Goal: Information Seeking & Learning: Check status

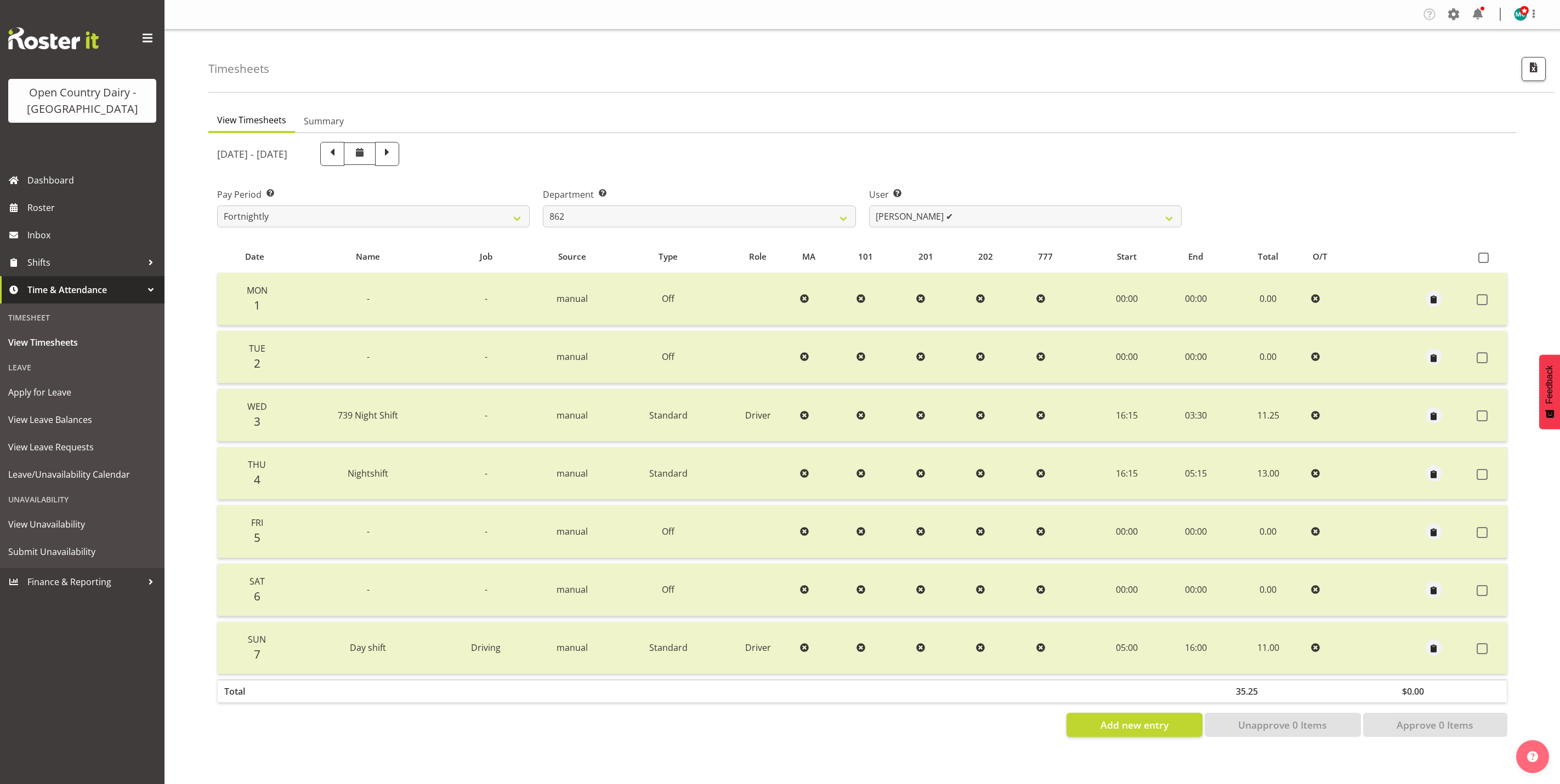
select select "676"
select select "11000"
click at [33, 208] on span "Roster" at bounding box center [93, 208] width 132 height 16
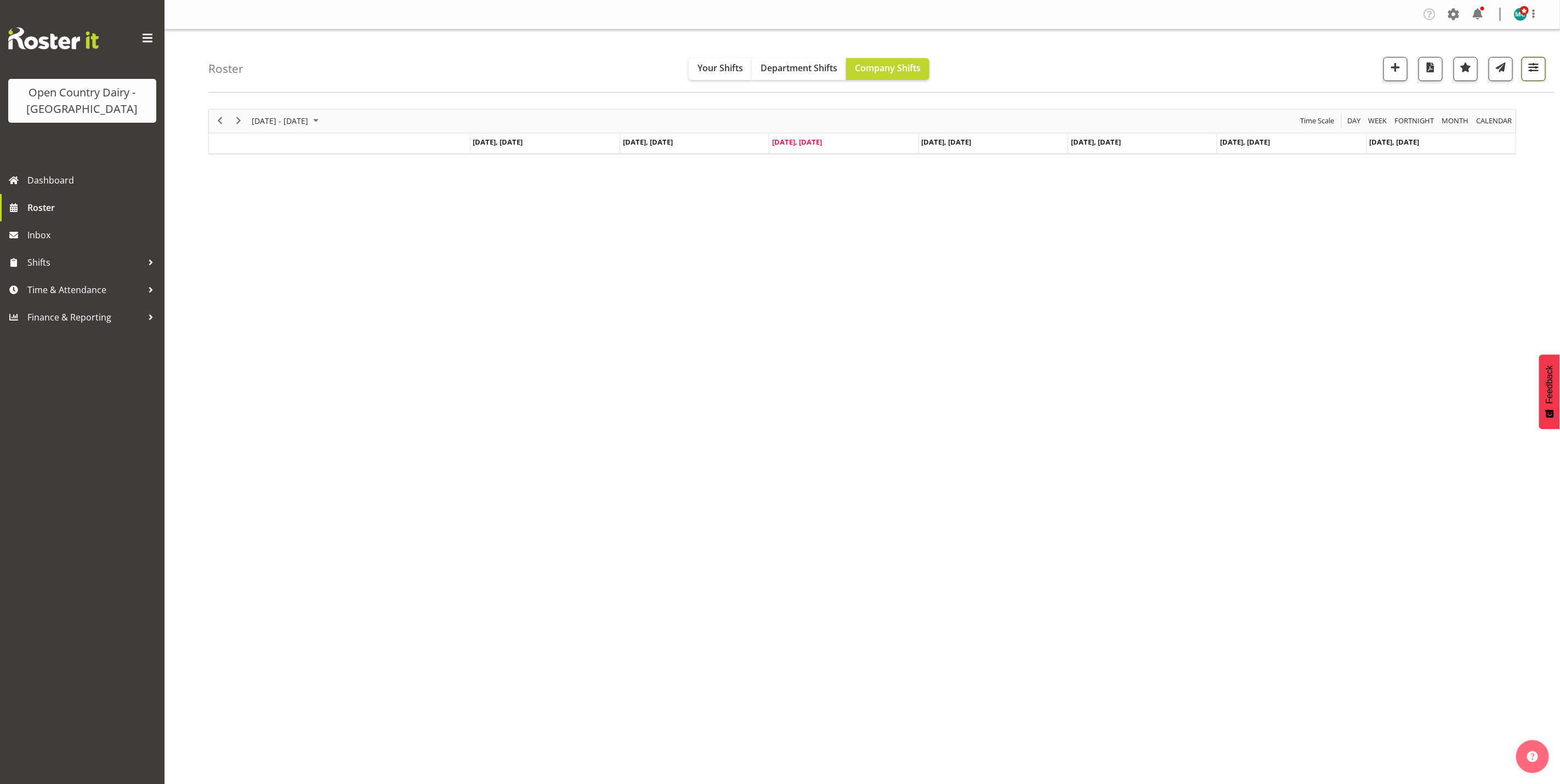
click at [1534, 71] on span "button" at bounding box center [1534, 67] width 15 height 15
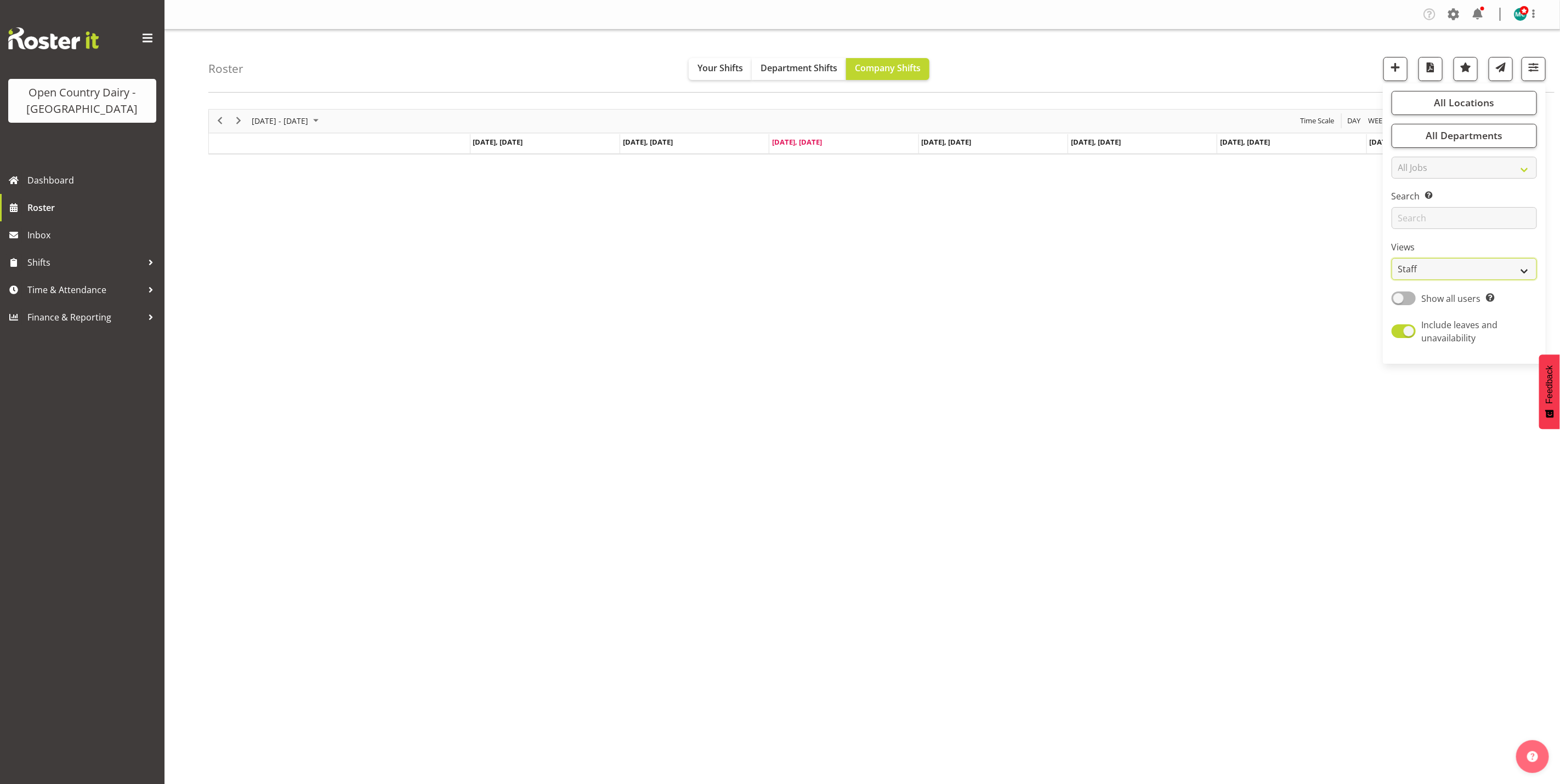
click at [1441, 268] on select "Staff Role Shift - Horizontal Shift - Vertical Staff - Location" at bounding box center [1464, 269] width 146 height 22
click at [1173, 342] on div "September 15 - 21, 2025 Today Day Week Fortnight Month calendar Month Agenda Ti…" at bounding box center [884, 320] width 1352 height 439
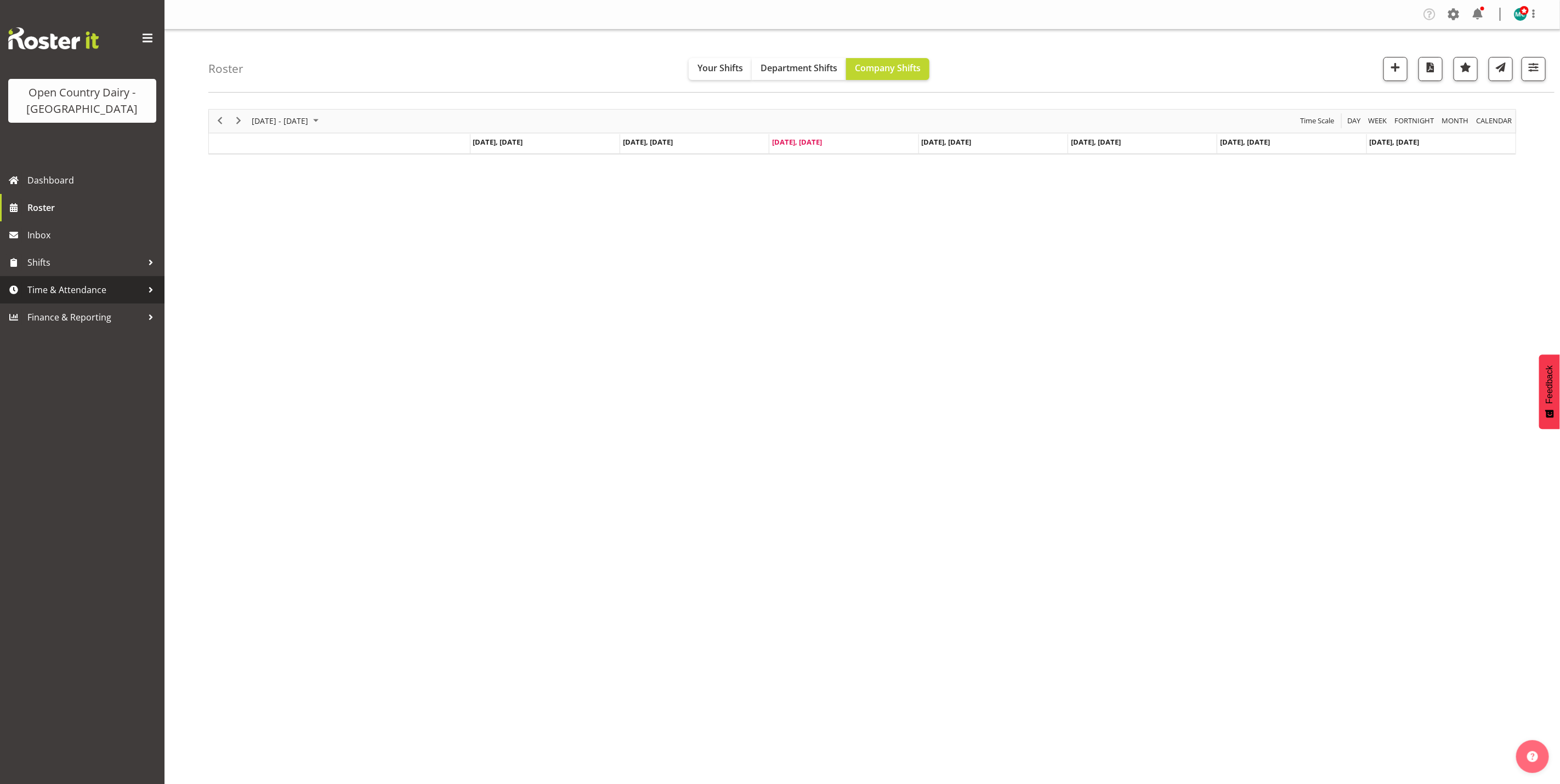
click at [62, 291] on span "Time & Attendance" at bounding box center [85, 290] width 115 height 16
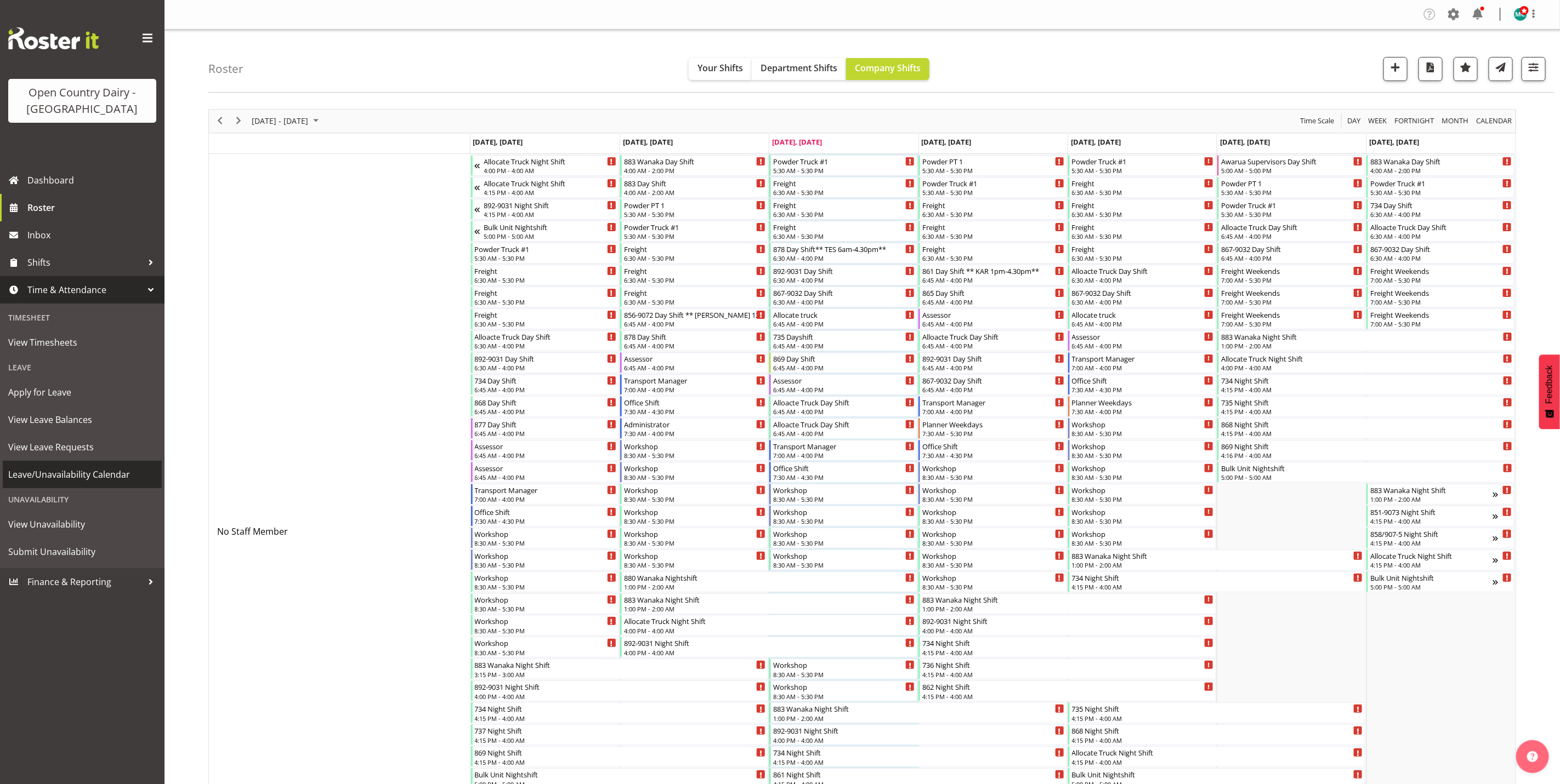
click at [50, 475] on span "Leave/Unavailability Calendar" at bounding box center [82, 474] width 148 height 16
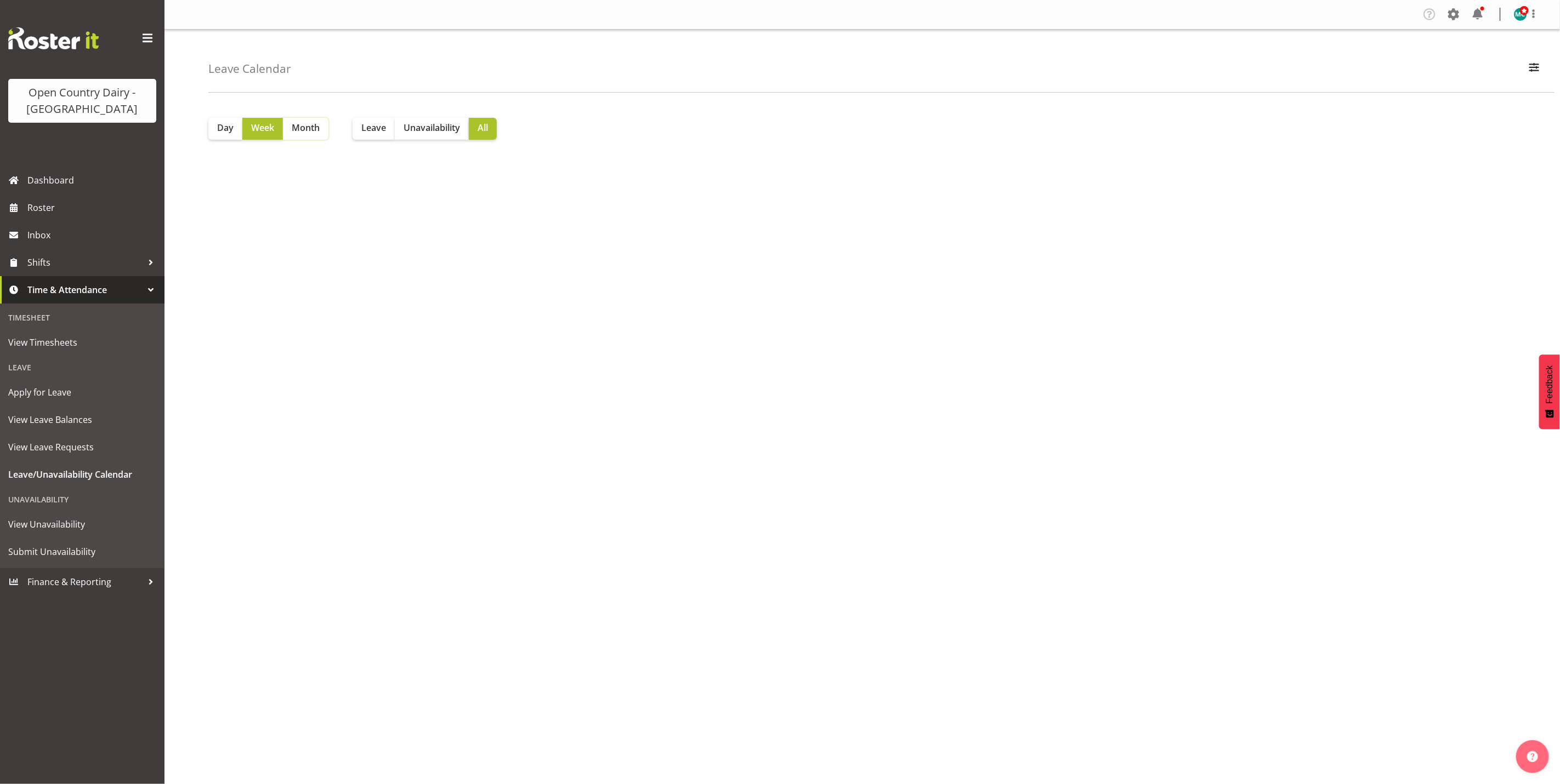
click at [314, 131] on span "Month" at bounding box center [306, 128] width 28 height 13
click at [428, 131] on span "Unavailability" at bounding box center [431, 128] width 56 height 13
click at [367, 127] on span "Leave" at bounding box center [374, 128] width 24 height 13
click at [493, 135] on button "All" at bounding box center [483, 128] width 28 height 22
click at [41, 385] on span "Apply for Leave" at bounding box center [82, 392] width 148 height 16
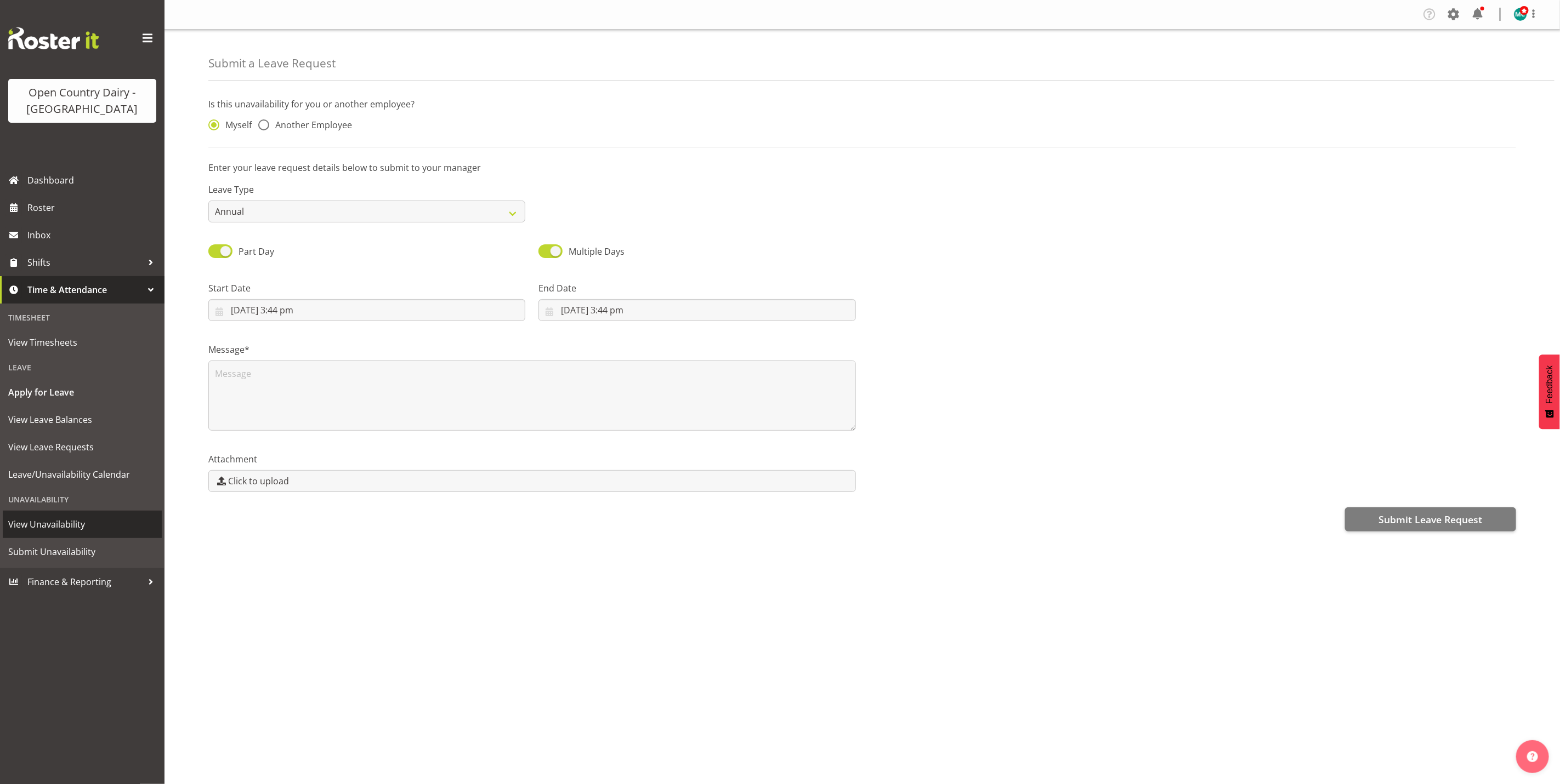
click at [41, 528] on span "View Unavailability" at bounding box center [82, 524] width 148 height 16
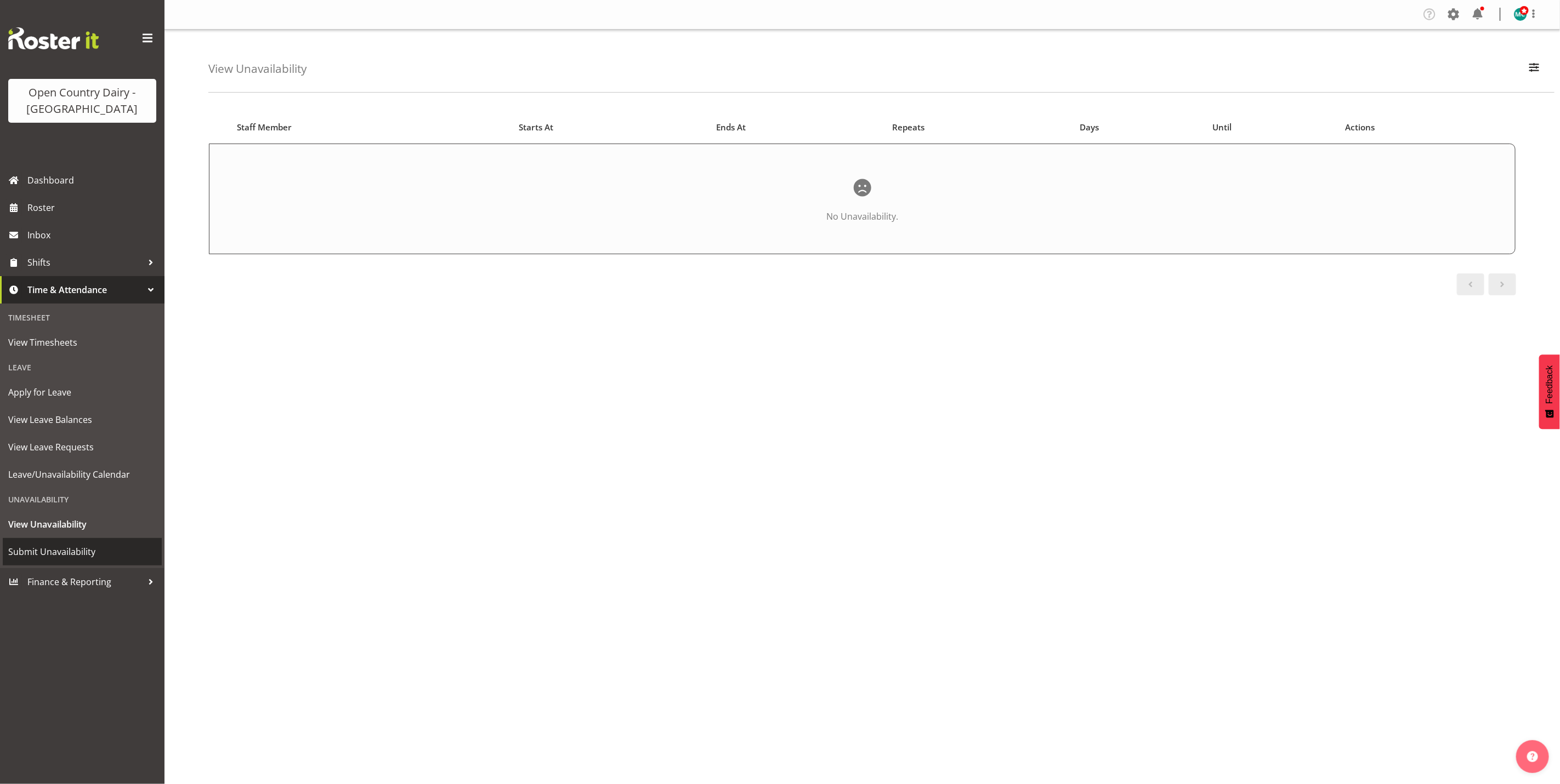
click at [77, 553] on span "Submit Unavailability" at bounding box center [82, 552] width 148 height 16
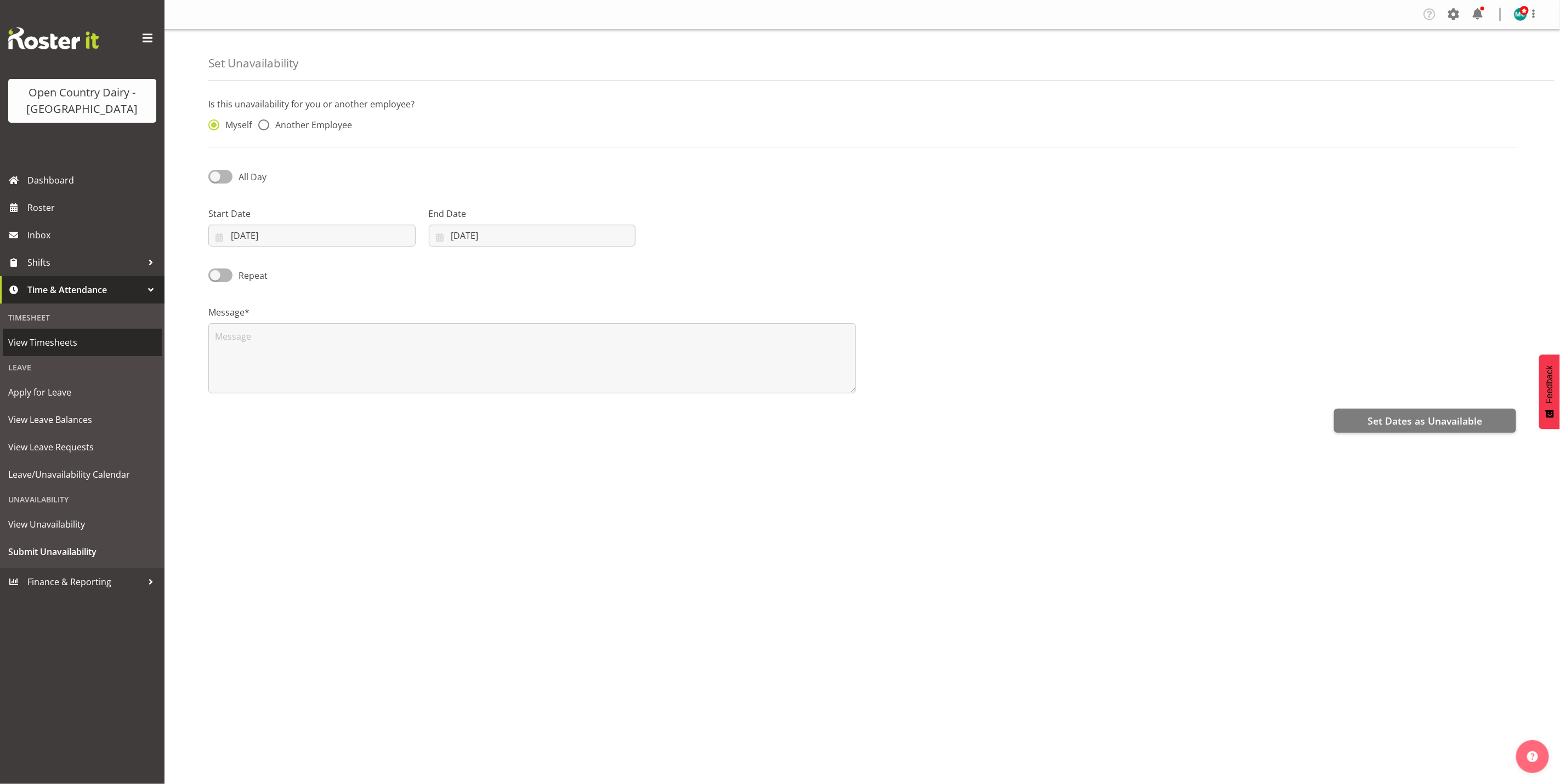
click at [37, 337] on span "View Timesheets" at bounding box center [82, 342] width 148 height 16
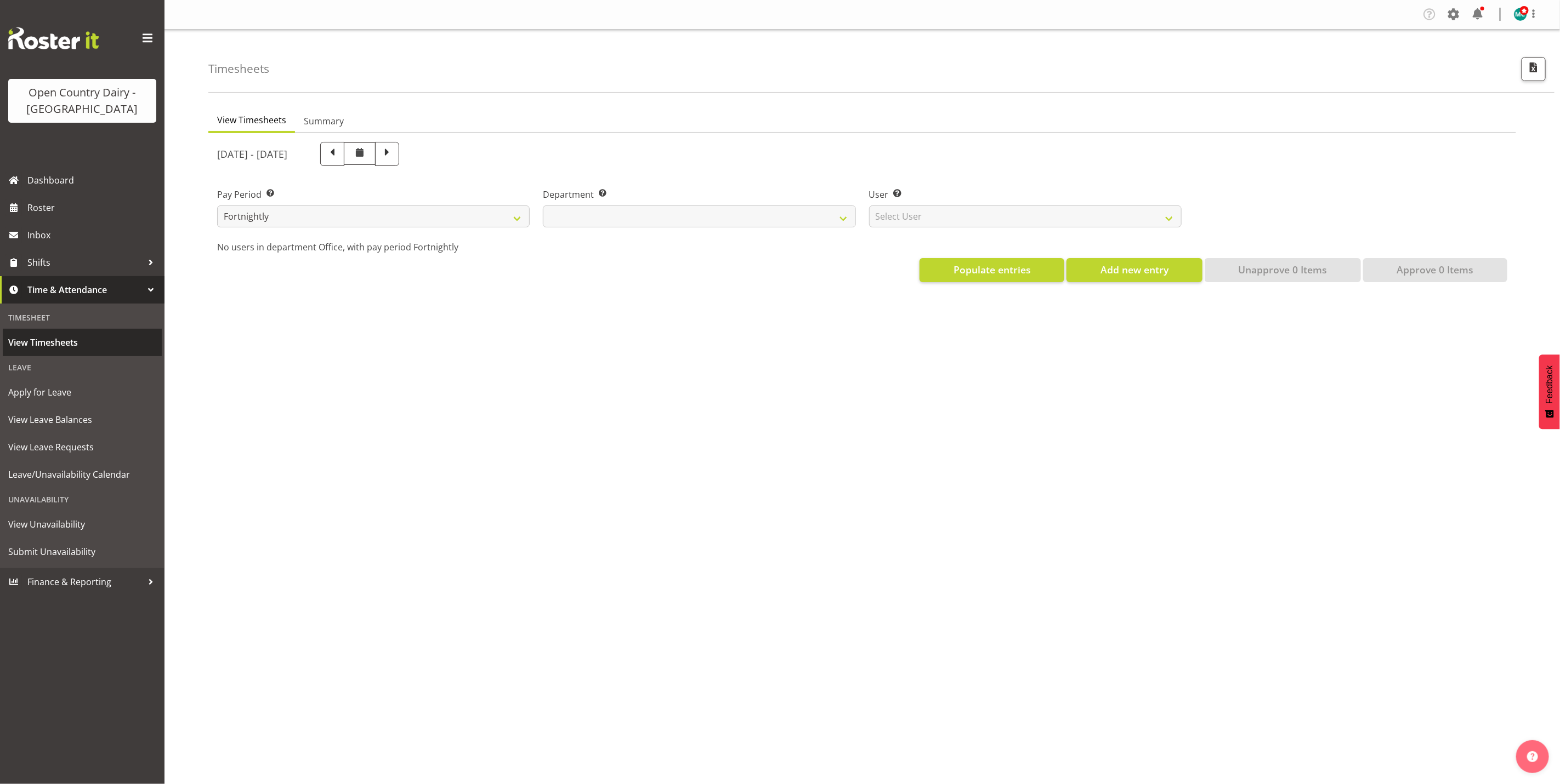
select select
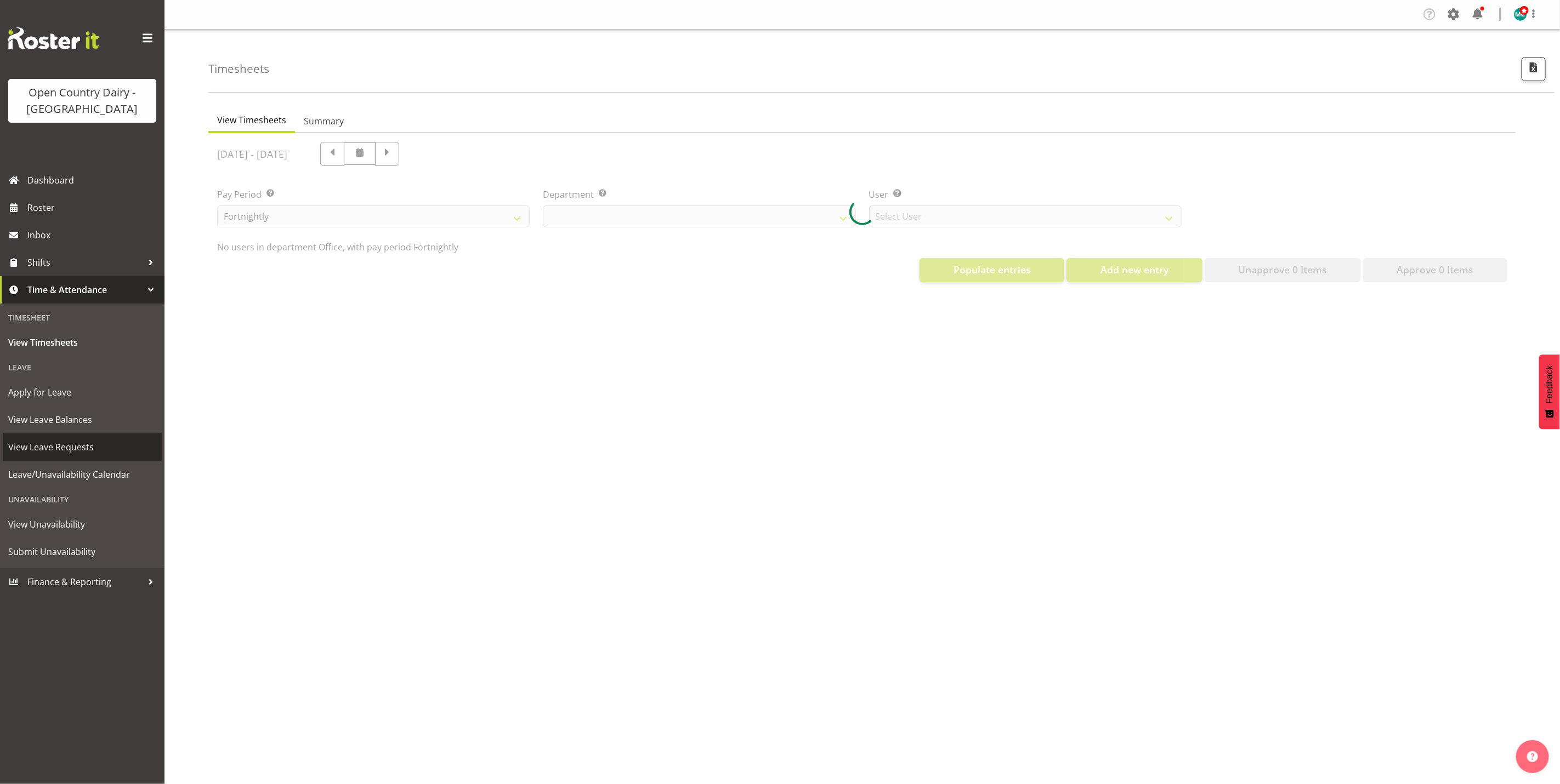
click at [46, 446] on span "View Leave Requests" at bounding box center [82, 447] width 148 height 16
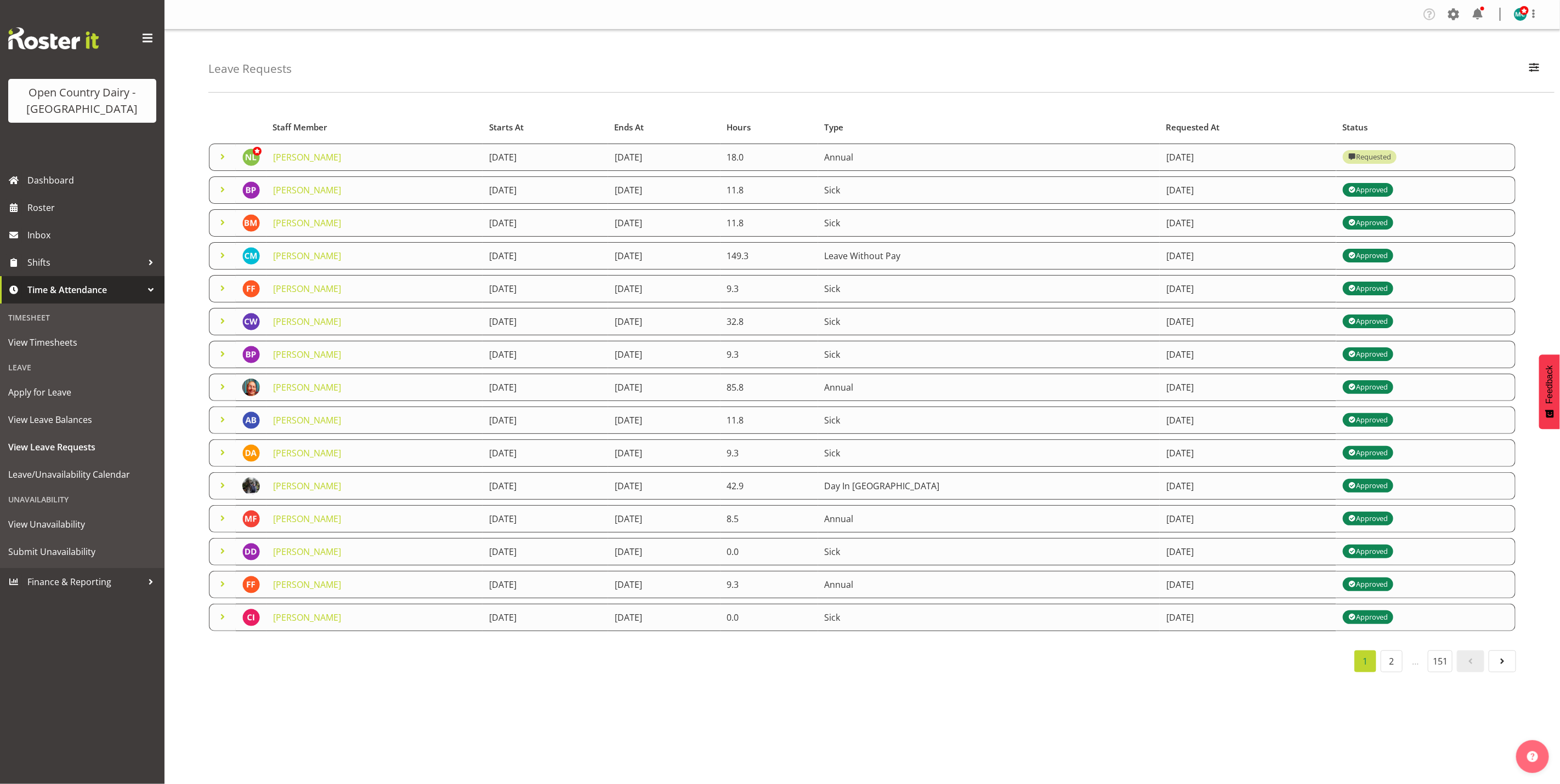
click at [1125, 149] on td "Annual" at bounding box center [989, 158] width 342 height 28
click at [1391, 154] on div "Requested" at bounding box center [1370, 157] width 43 height 13
click at [252, 156] on img at bounding box center [251, 158] width 18 height 18
click at [1181, 181] on td "17th September 2025" at bounding box center [1248, 190] width 176 height 28
click at [798, 174] on table "Staff Member Starts At Ends At Hours Type Requested At Status Nicole Lloyd 18th…" at bounding box center [862, 375] width 1308 height 526
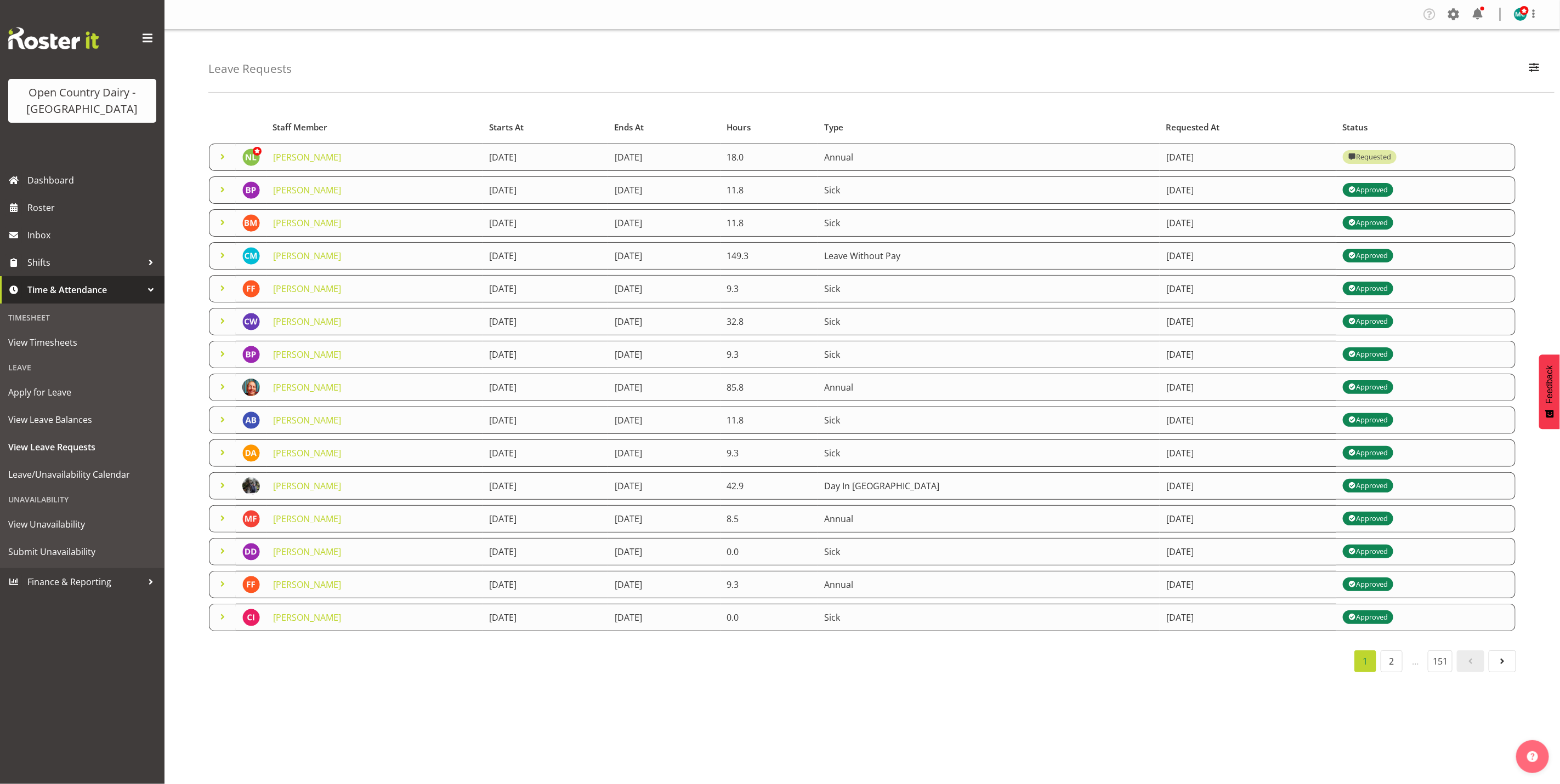
click at [572, 180] on td "17th September 2025" at bounding box center [545, 190] width 125 height 28
click at [287, 155] on link "[PERSON_NAME]" at bounding box center [307, 157] width 68 height 12
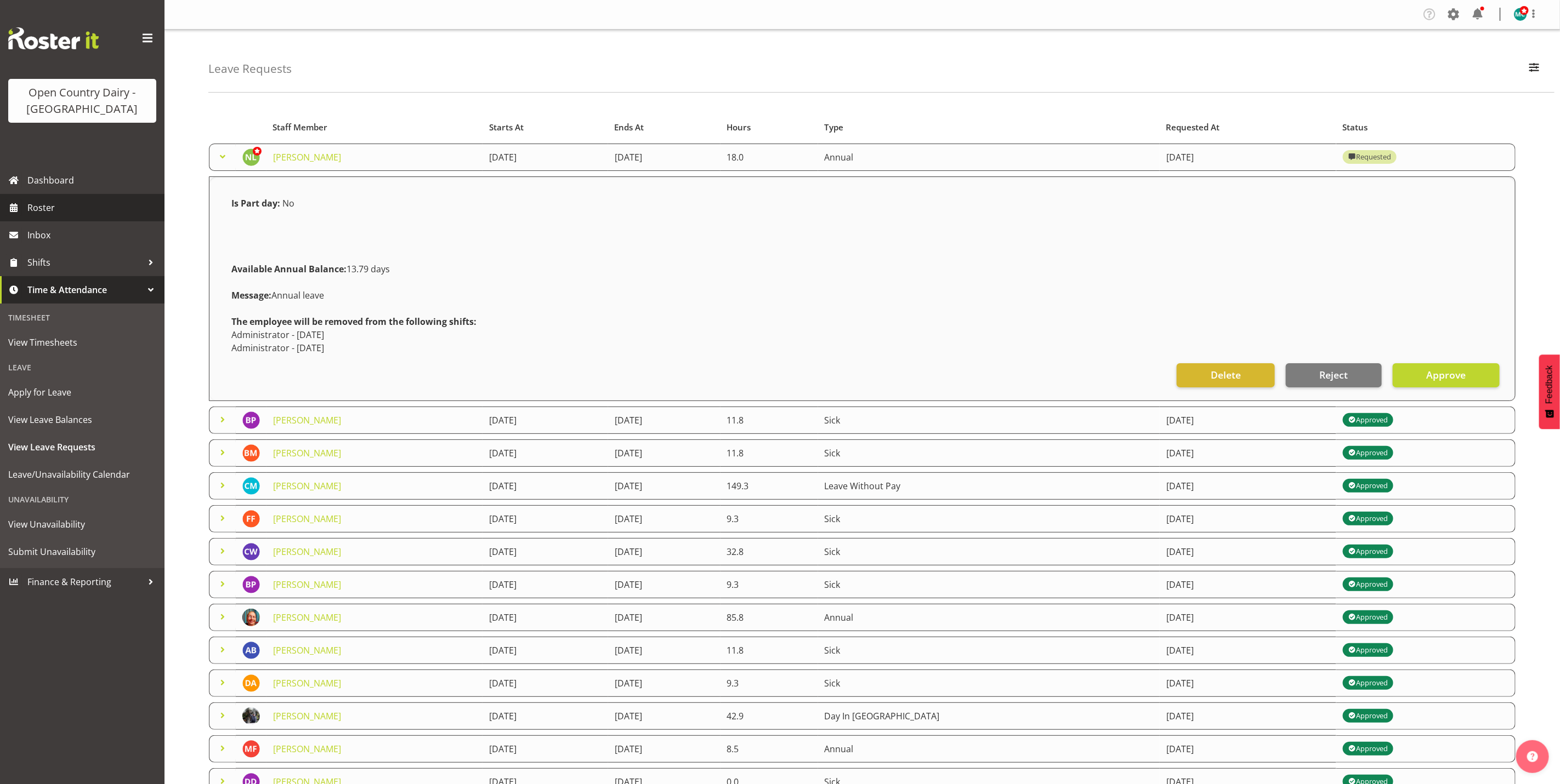
click at [37, 211] on span "Roster" at bounding box center [93, 208] width 132 height 16
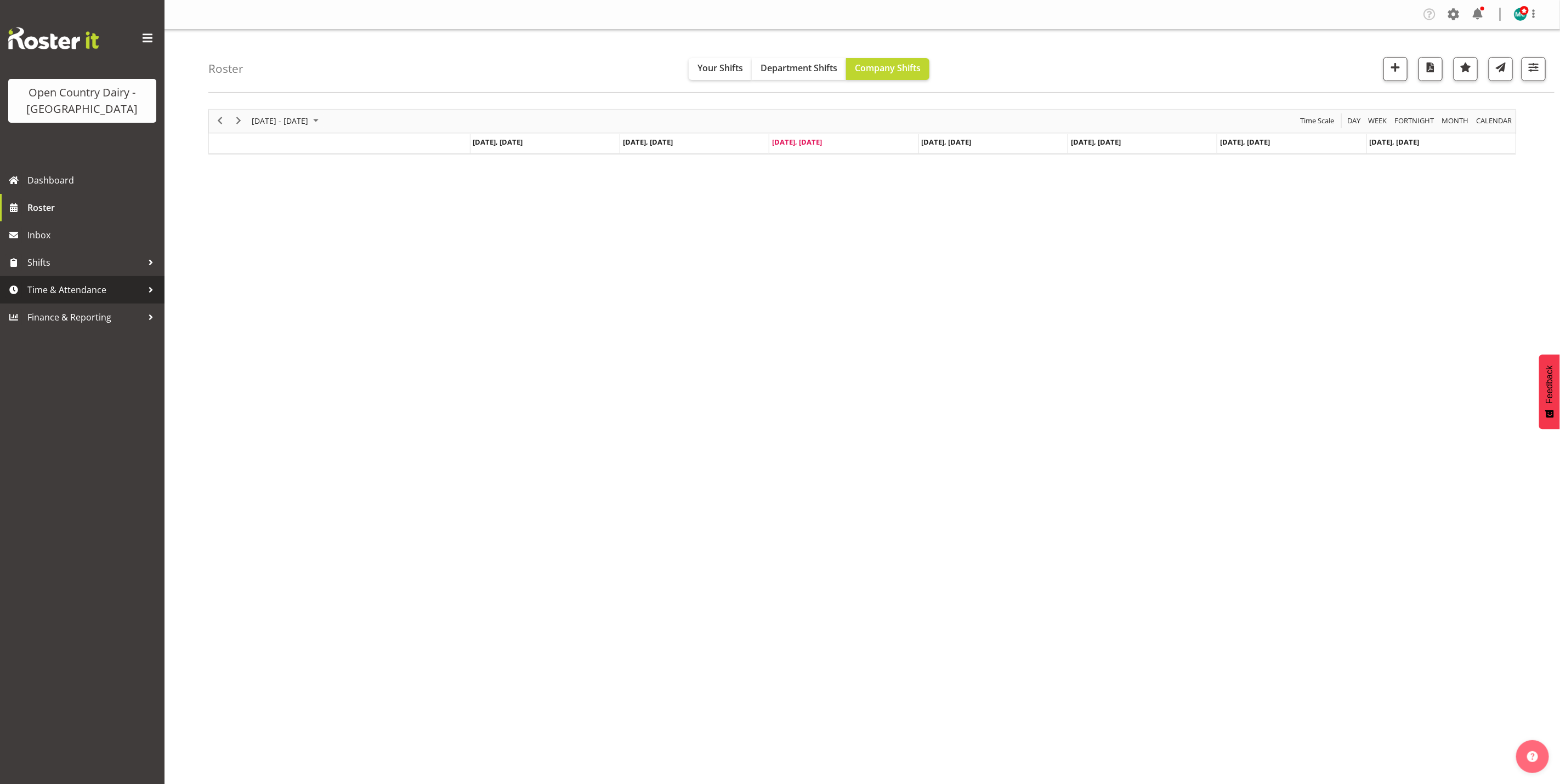
click at [46, 286] on span "Time & Attendance" at bounding box center [85, 290] width 115 height 16
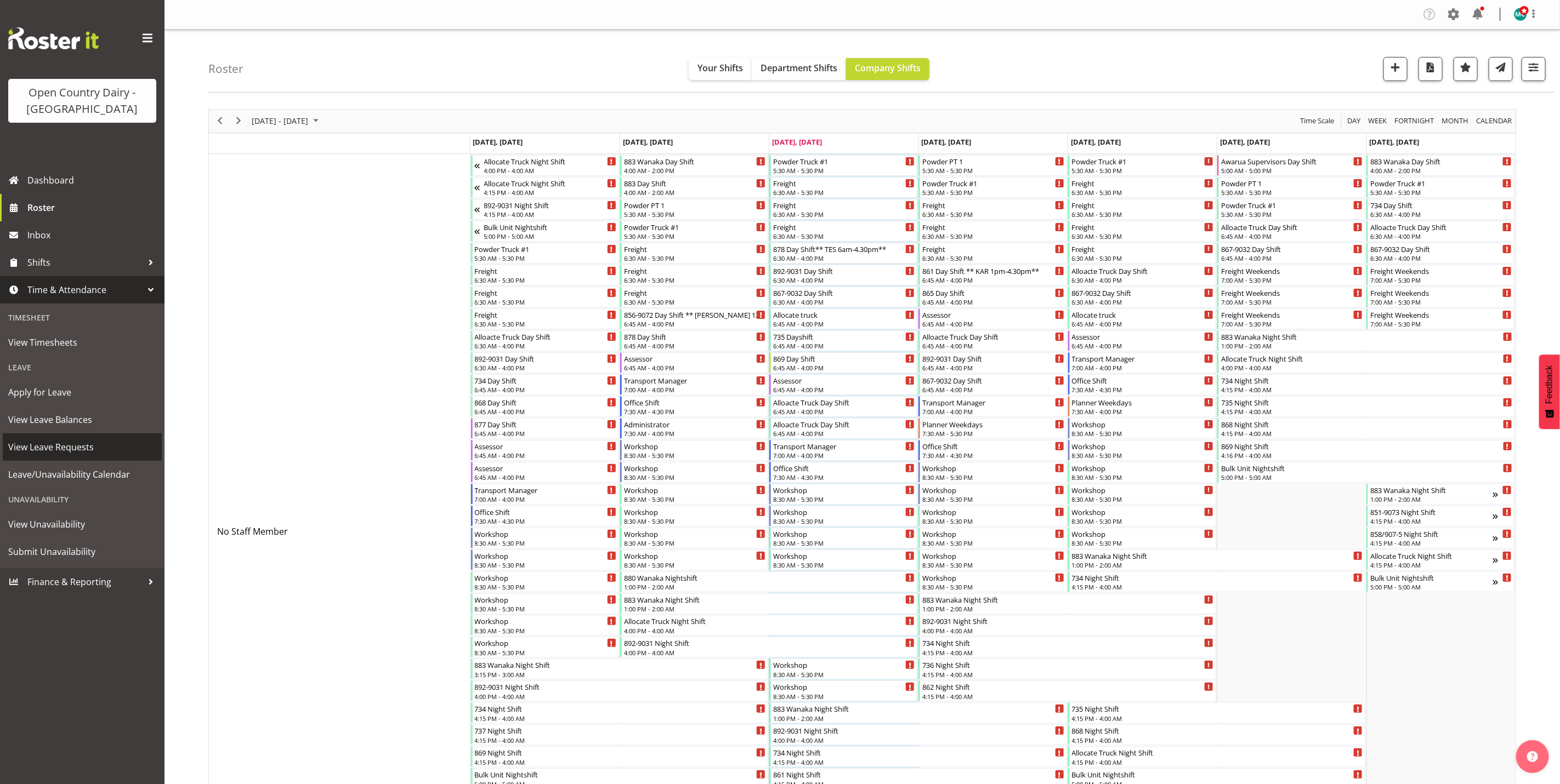
click at [43, 453] on span "View Leave Requests" at bounding box center [82, 447] width 148 height 16
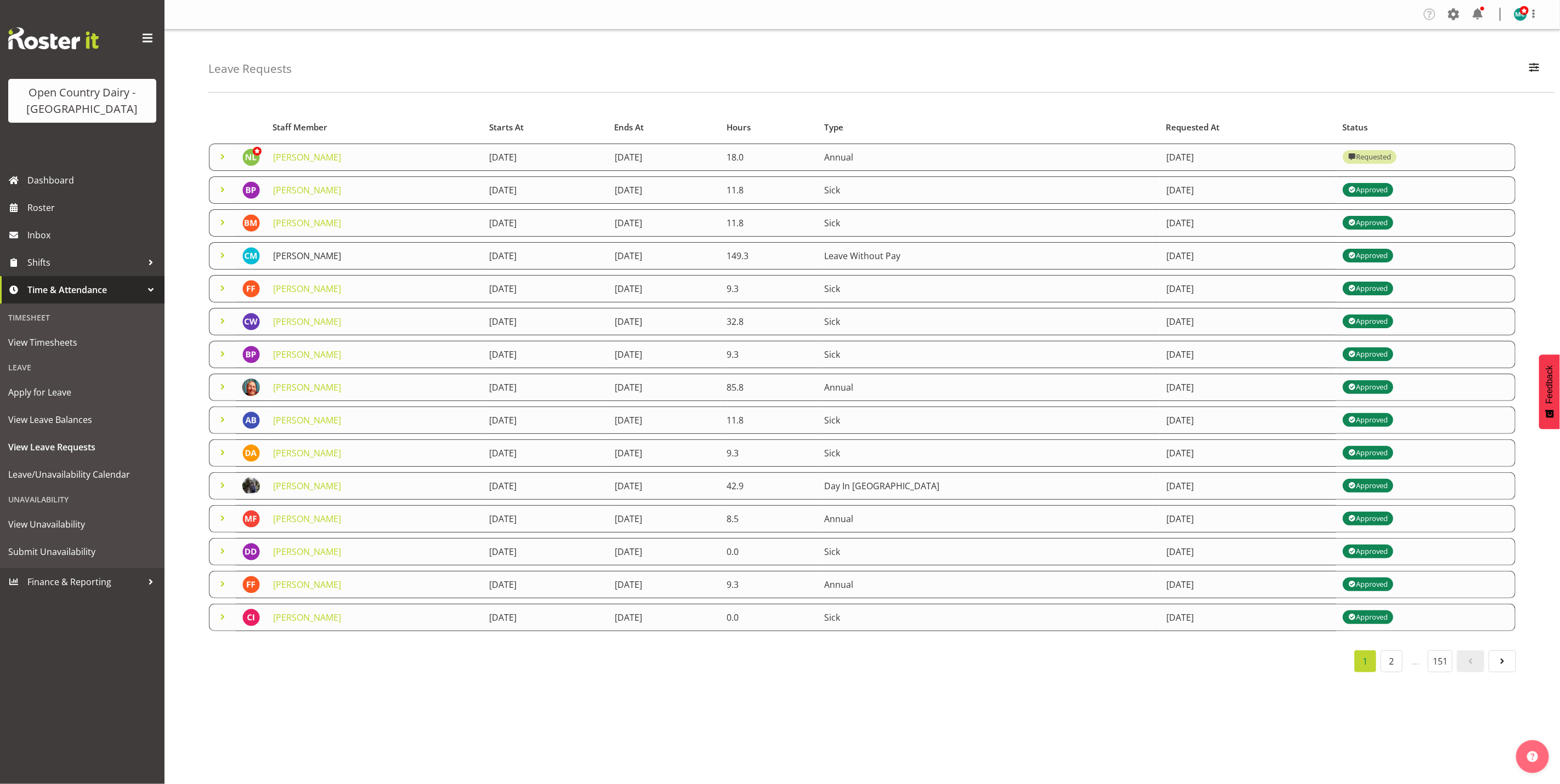
click at [307, 252] on link "[PERSON_NAME]" at bounding box center [307, 256] width 68 height 12
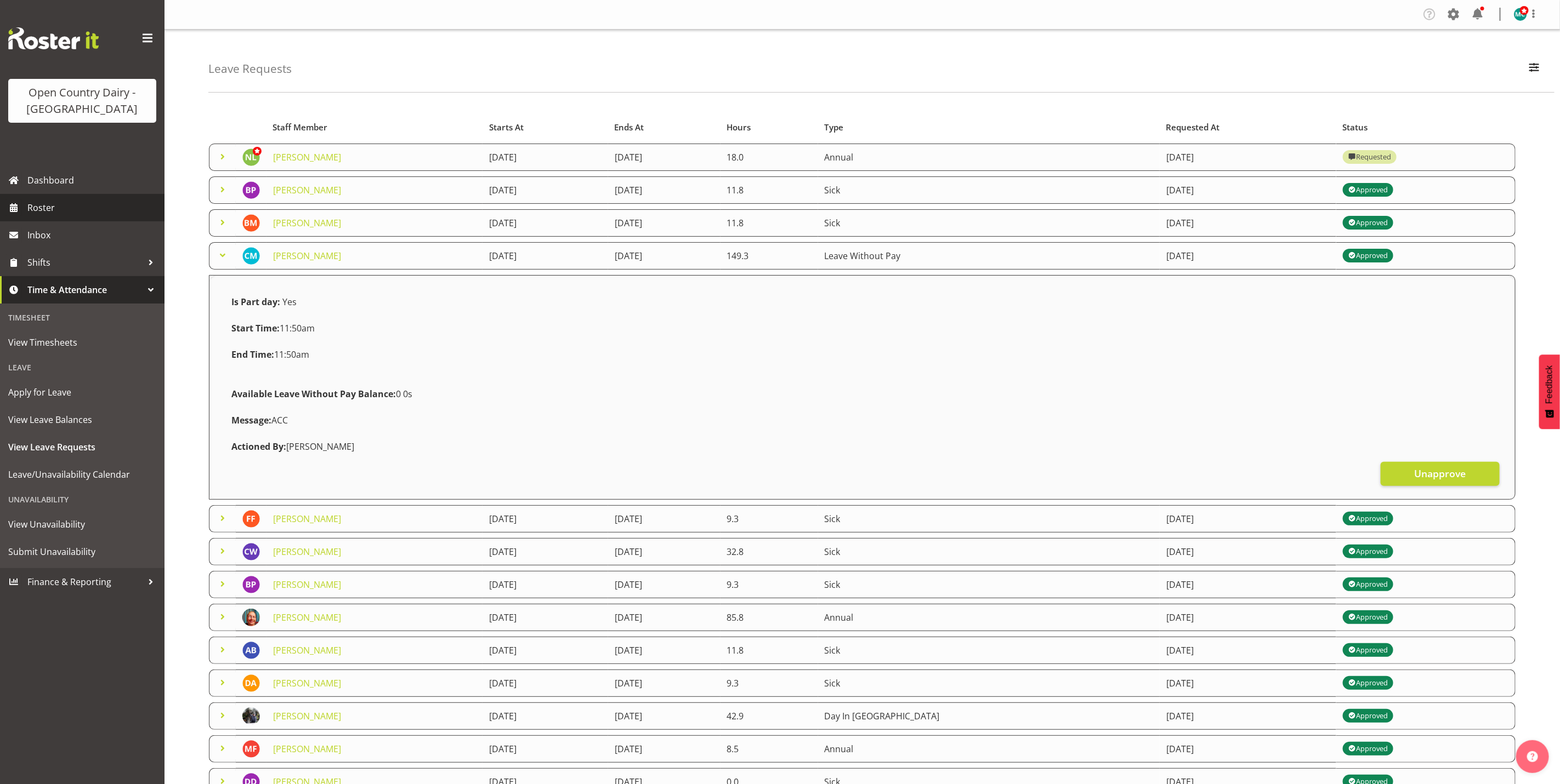
click at [40, 210] on span "Roster" at bounding box center [93, 208] width 132 height 16
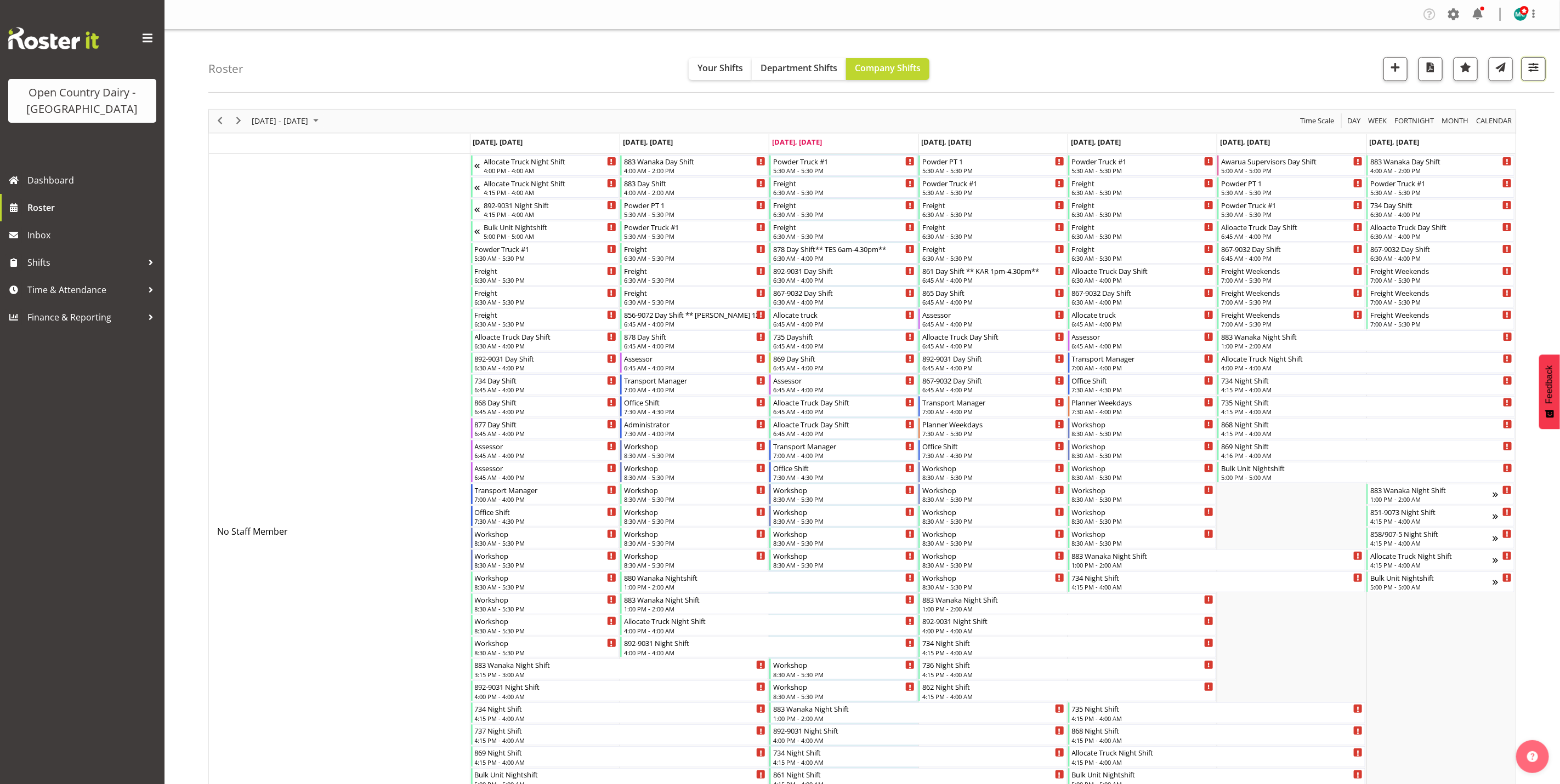
click at [1528, 72] on span "button" at bounding box center [1534, 67] width 15 height 15
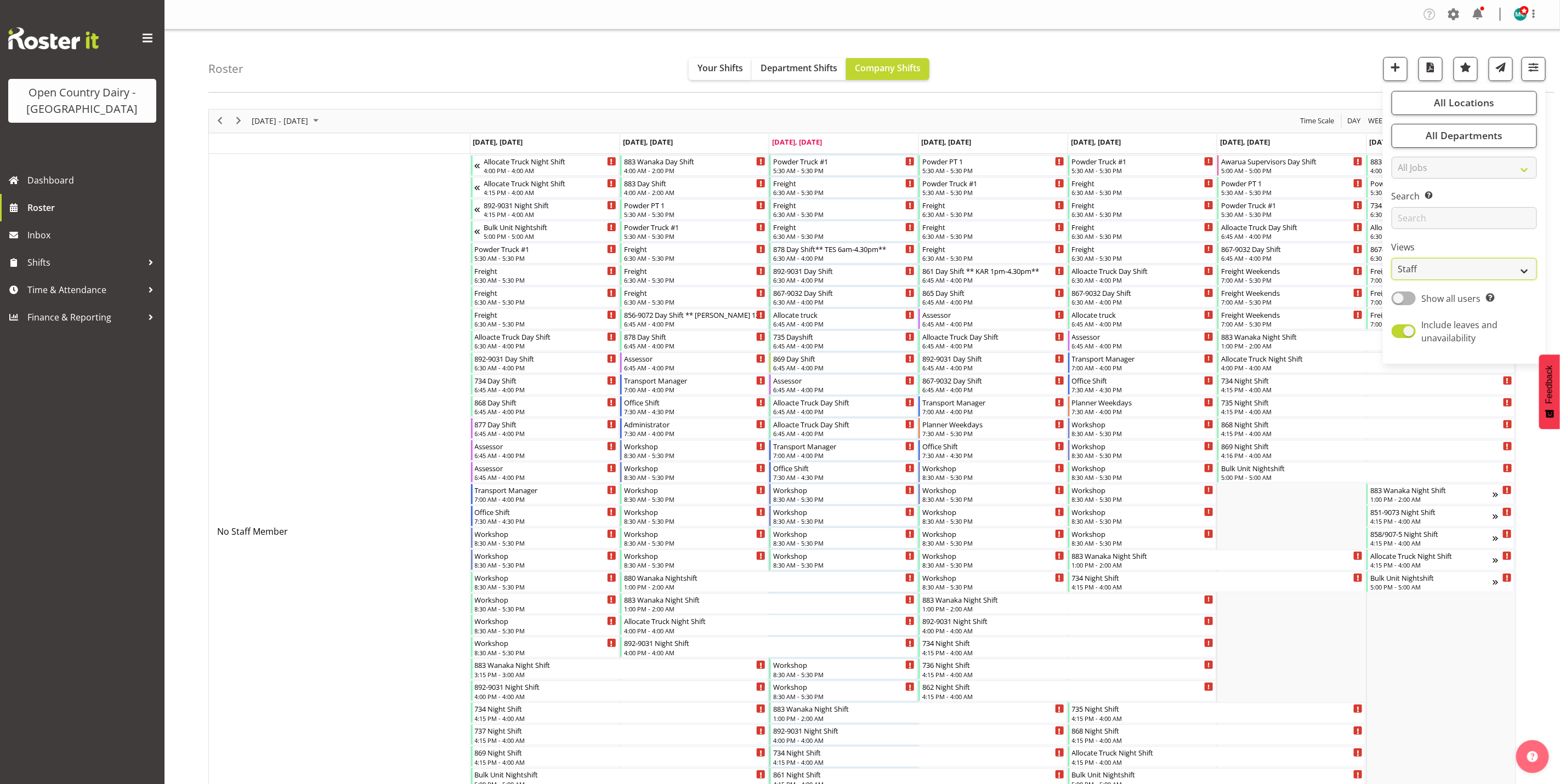
click at [1429, 275] on select "Staff Role Shift - Horizontal Shift - Vertical Staff - Location" at bounding box center [1464, 269] width 146 height 22
select select "shiftH"
click at [1392, 258] on select "Staff Role Shift - Horizontal Shift - Vertical Staff - Location" at bounding box center [1464, 269] width 146 height 22
